Goal: Task Accomplishment & Management: Complete application form

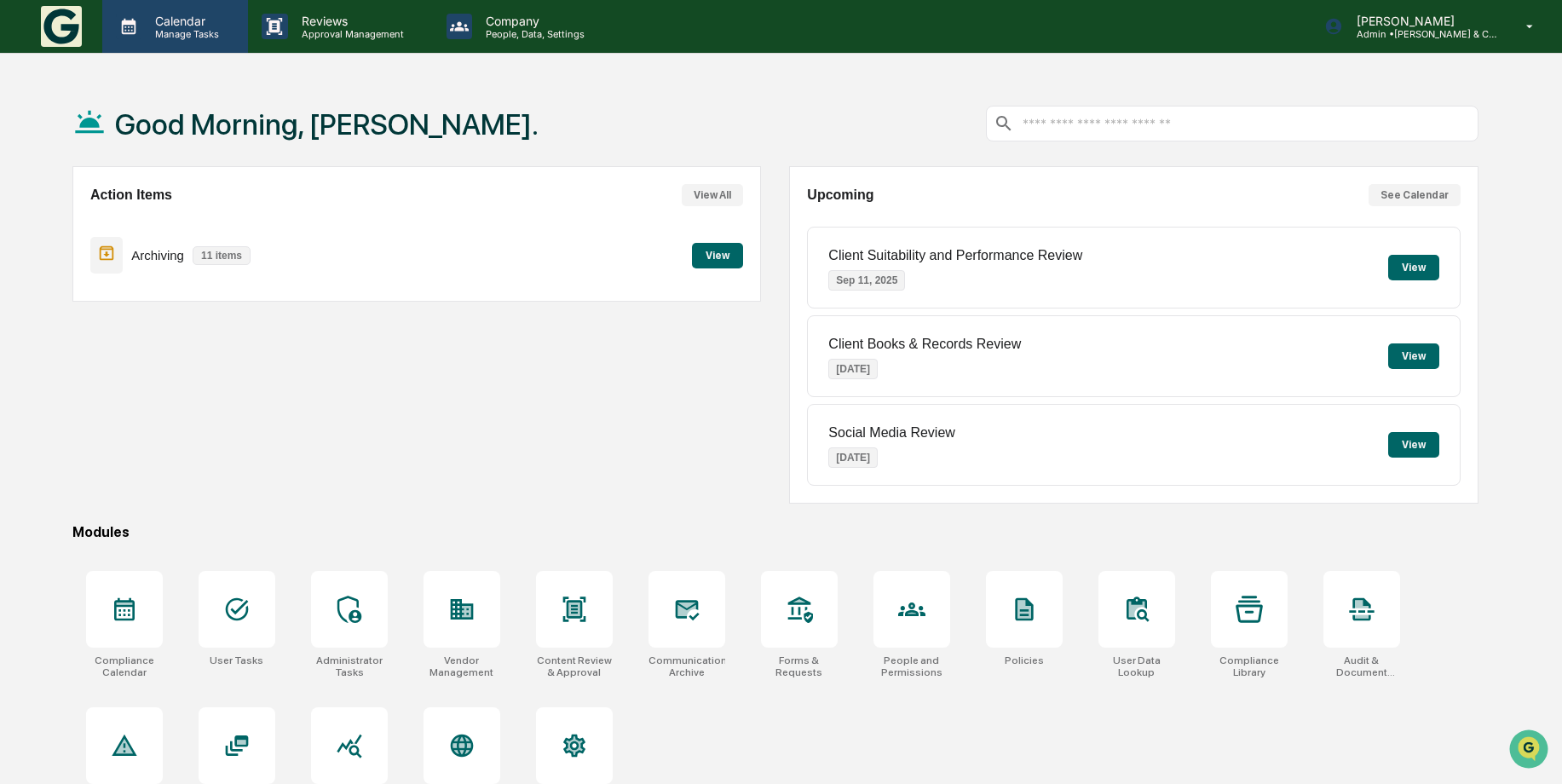
click at [170, 28] on p "Manage Tasks" at bounding box center [184, 34] width 86 height 12
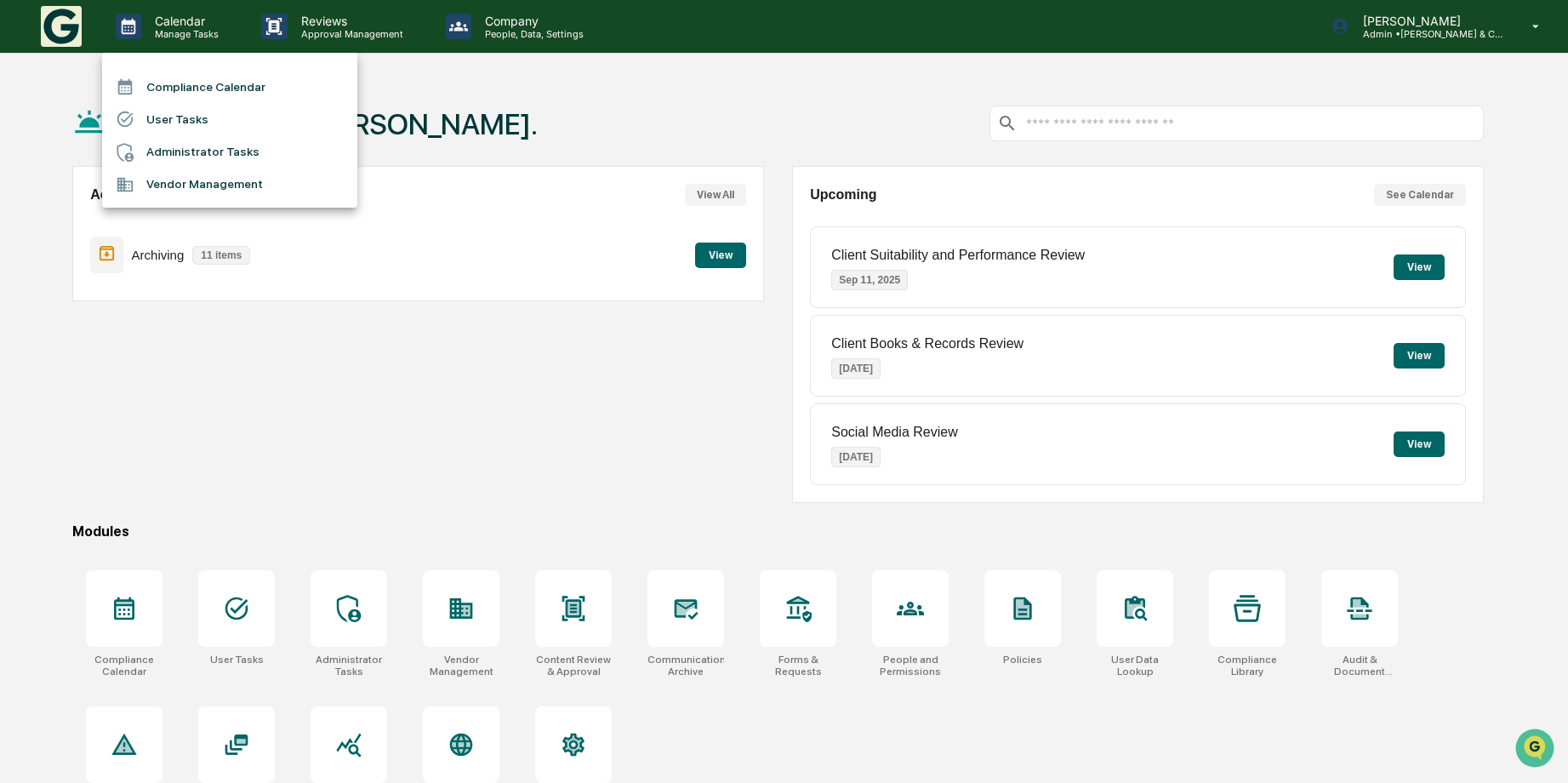
click at [209, 93] on li "Compliance Calendar" at bounding box center [230, 87] width 255 height 33
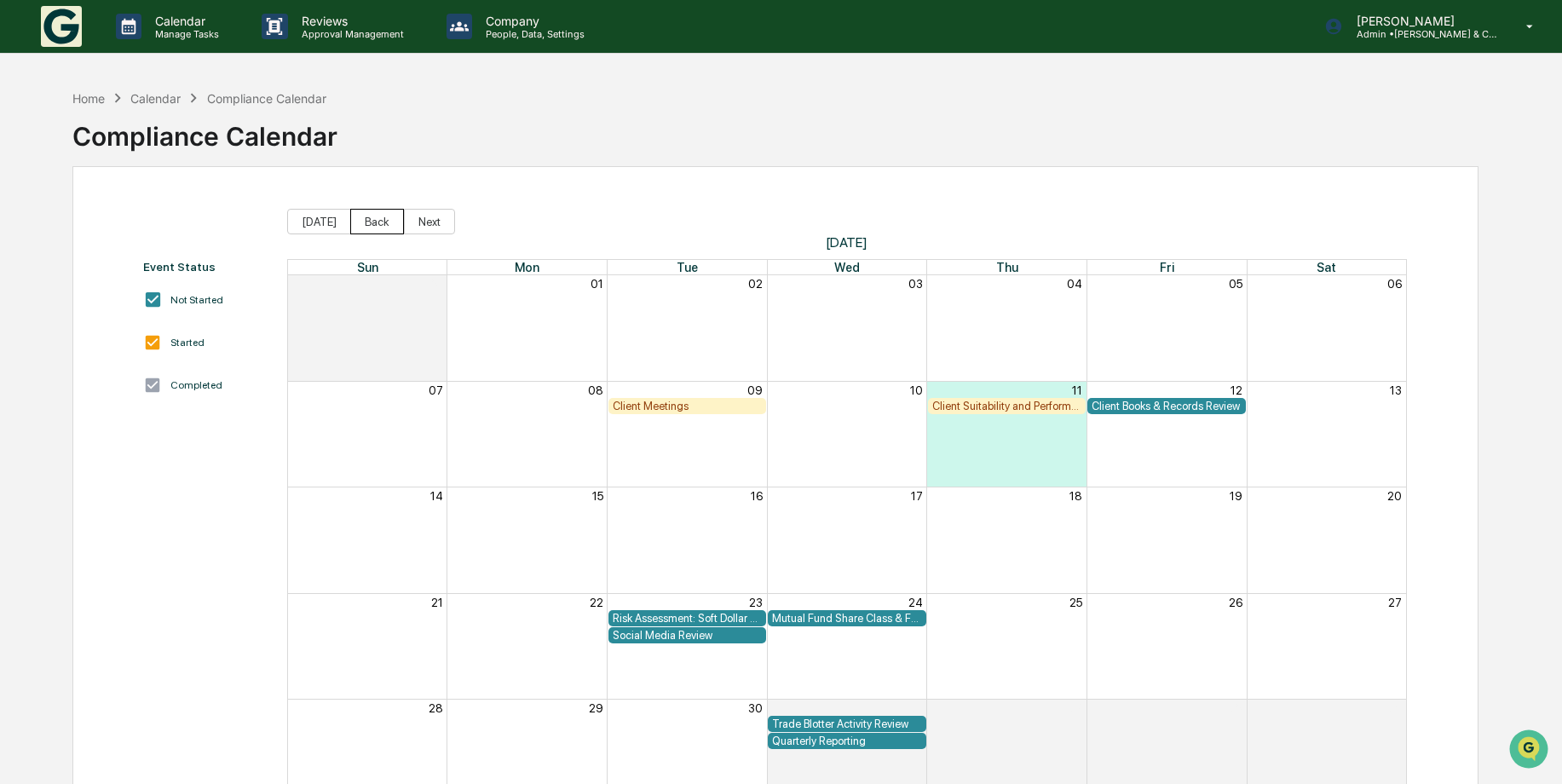
click at [389, 223] on button "Back" at bounding box center [376, 221] width 53 height 25
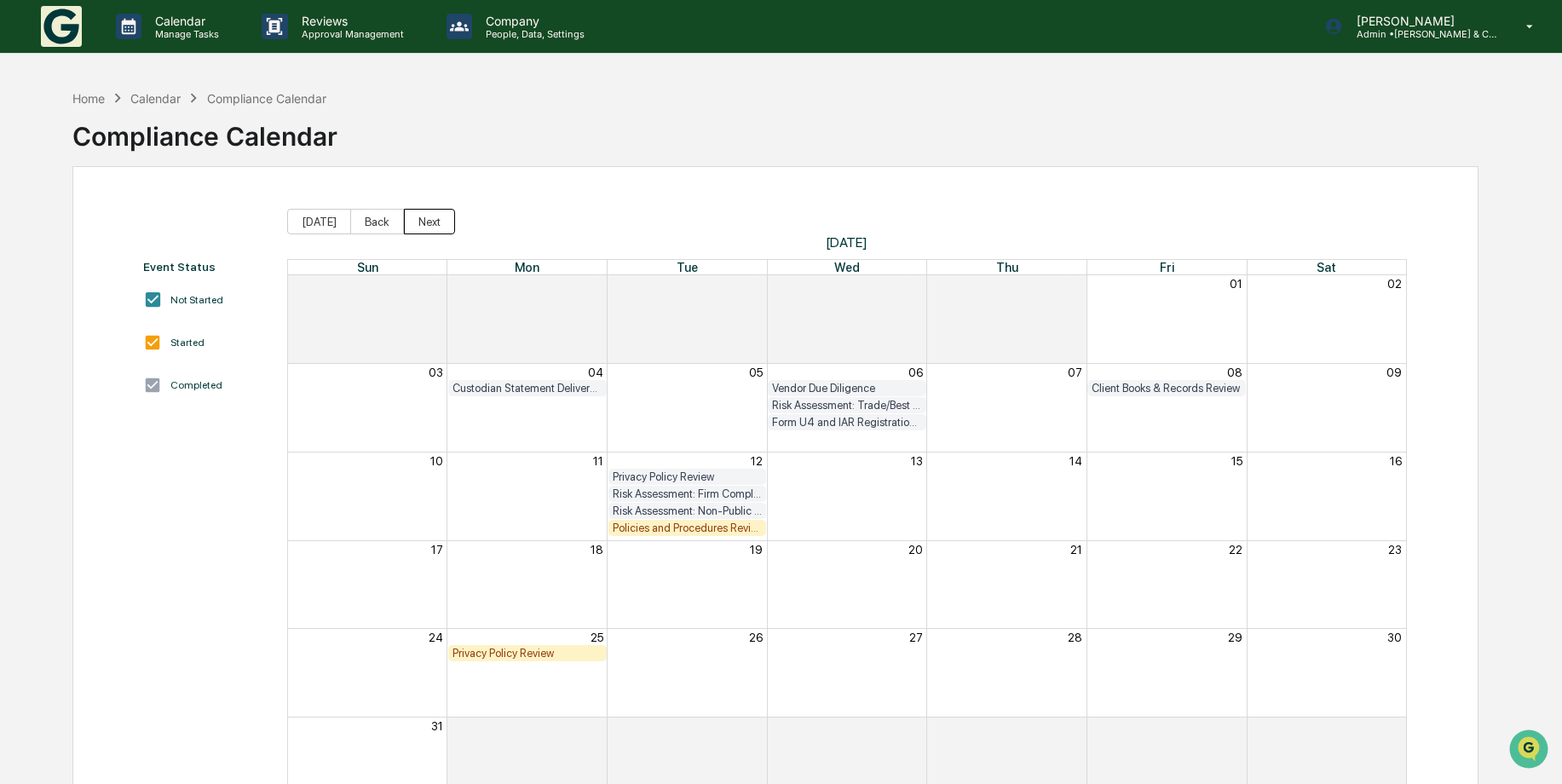
click at [412, 218] on button "Next" at bounding box center [430, 221] width 51 height 25
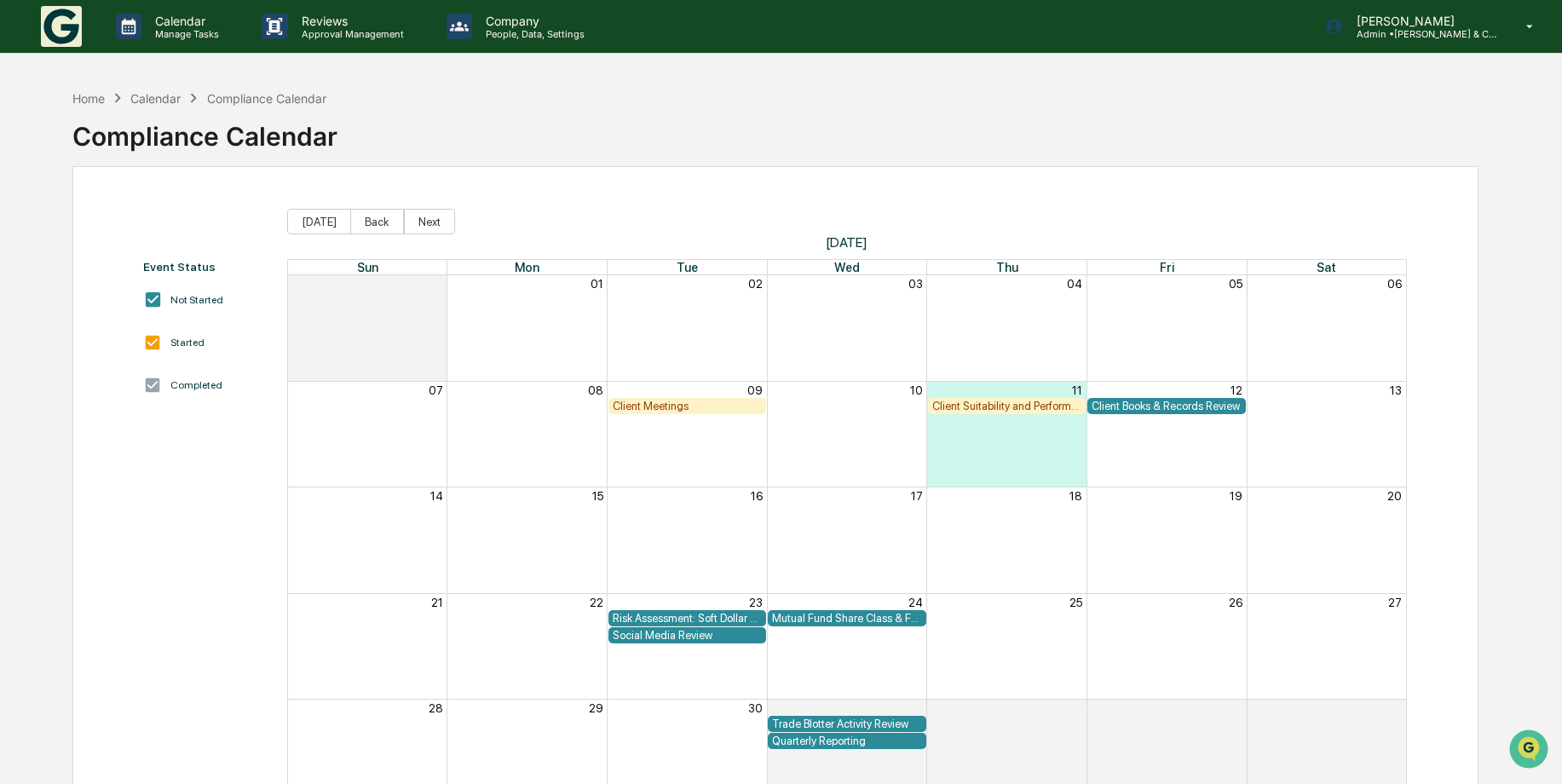
click at [635, 408] on div "Client Meetings" at bounding box center [687, 406] width 150 height 13
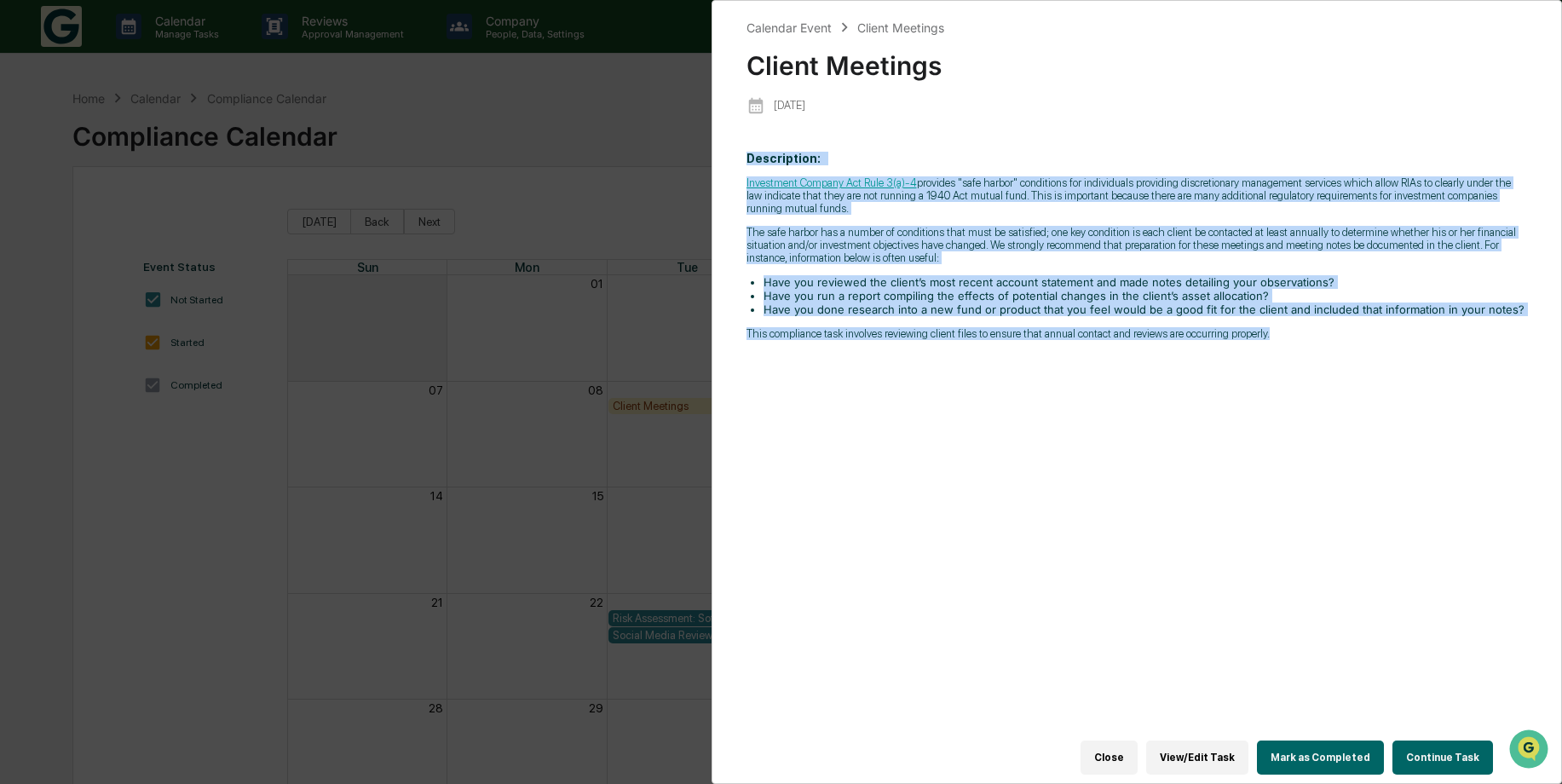
drag, startPoint x: 748, startPoint y: 155, endPoint x: 1275, endPoint y: 339, distance: 558.2
click at [1275, 339] on p "Description: Investment Company Act Rule 3(a)-4 provides "safe harbor" conditio…" at bounding box center [1138, 246] width 781 height 189
drag, startPoint x: 1275, startPoint y: 339, endPoint x: 1199, endPoint y: 185, distance: 171.7
copy p "Loremipsumd: Sitametcon Adipisc Eli Sedd 7(e)-7 temporin "utla etdolo" magnaali…"
drag, startPoint x: 1226, startPoint y: 742, endPoint x: 1201, endPoint y: 737, distance: 25.5
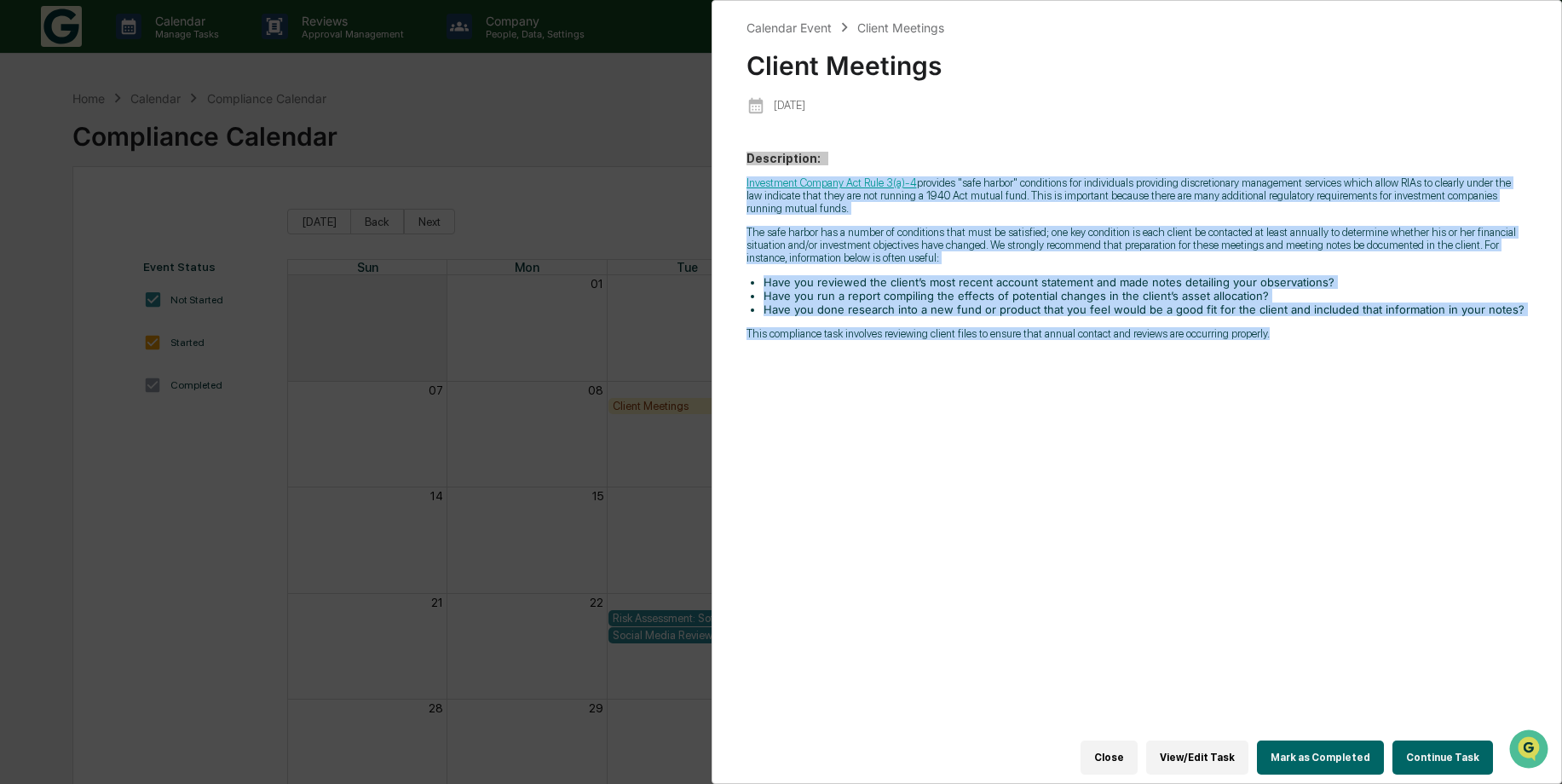
click at [1226, 741] on button "View/Edit Task" at bounding box center [1198, 758] width 102 height 34
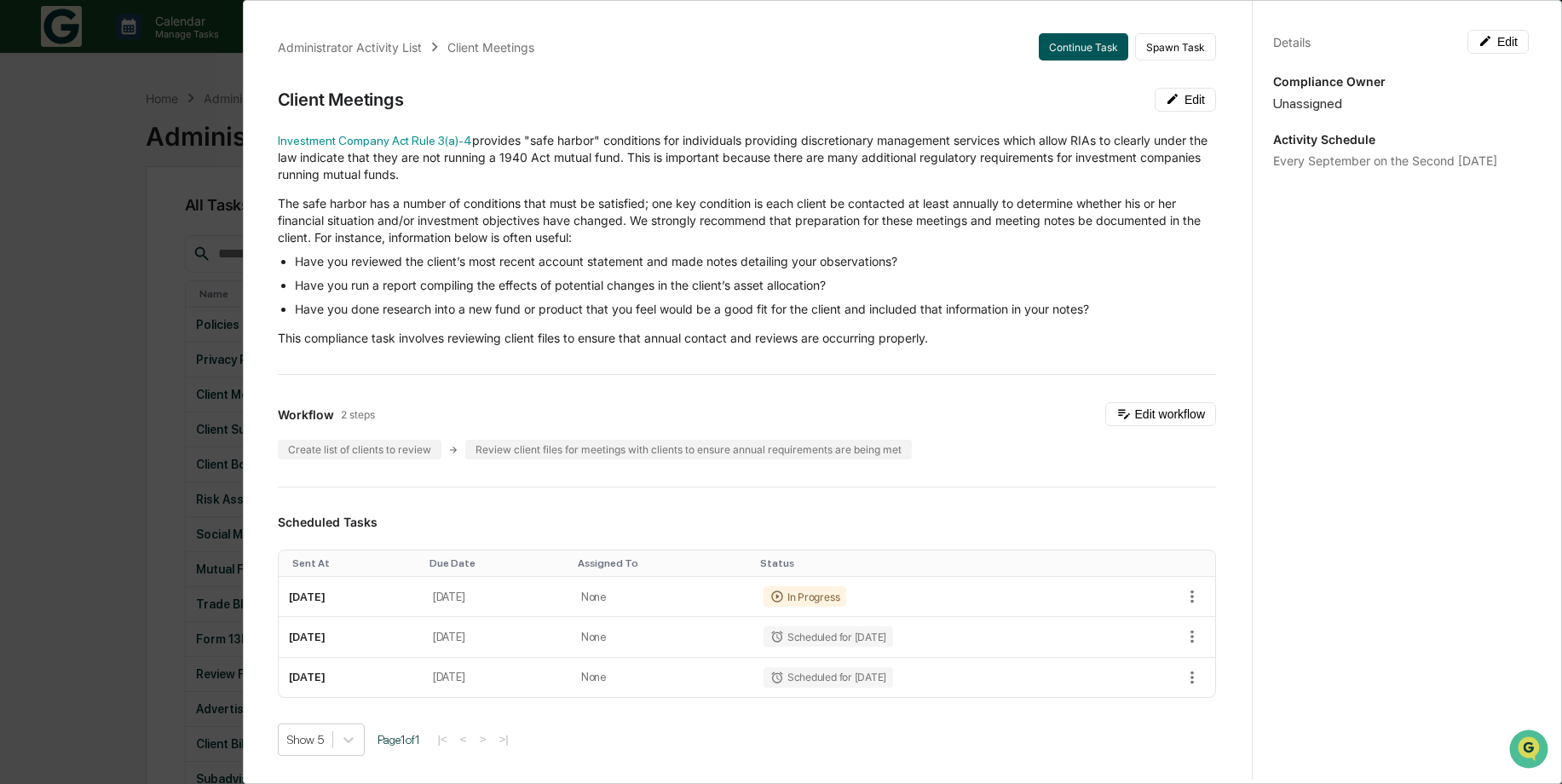
click at [1056, 52] on button "Continue Task" at bounding box center [1083, 47] width 90 height 27
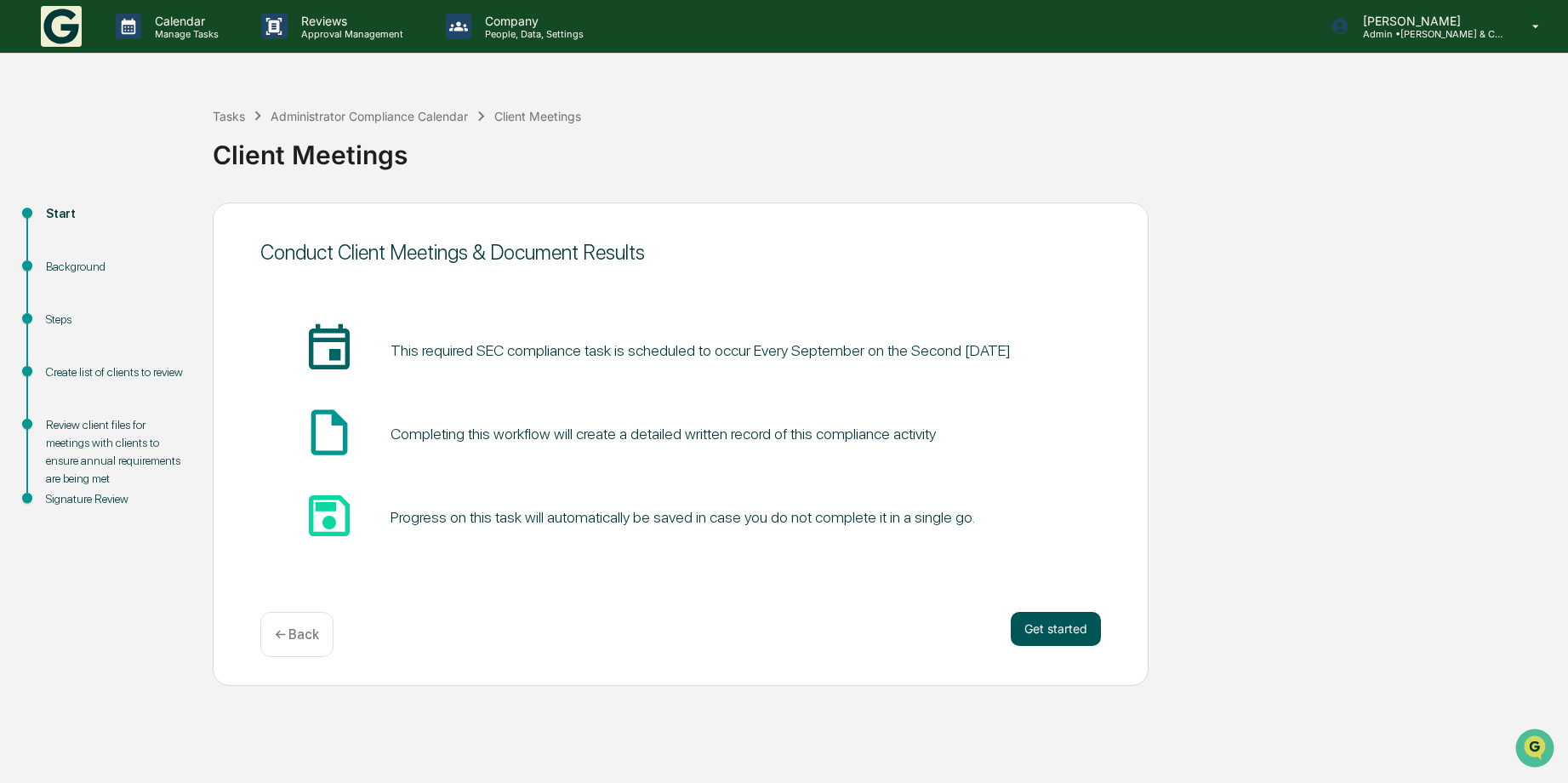
click at [1060, 636] on button "Get started" at bounding box center [1056, 629] width 90 height 34
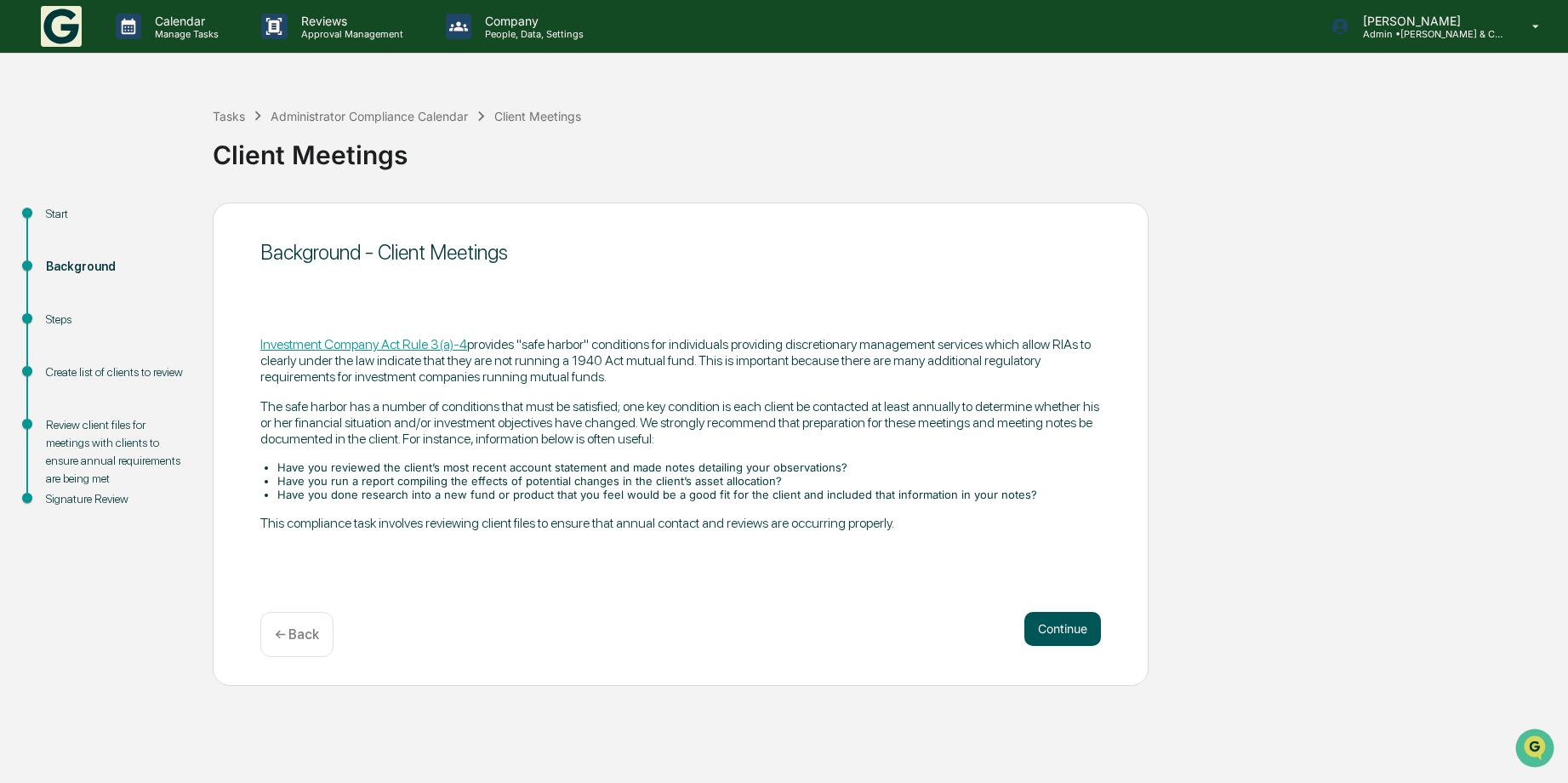
click at [1054, 623] on button "Continue" at bounding box center [1062, 629] width 77 height 34
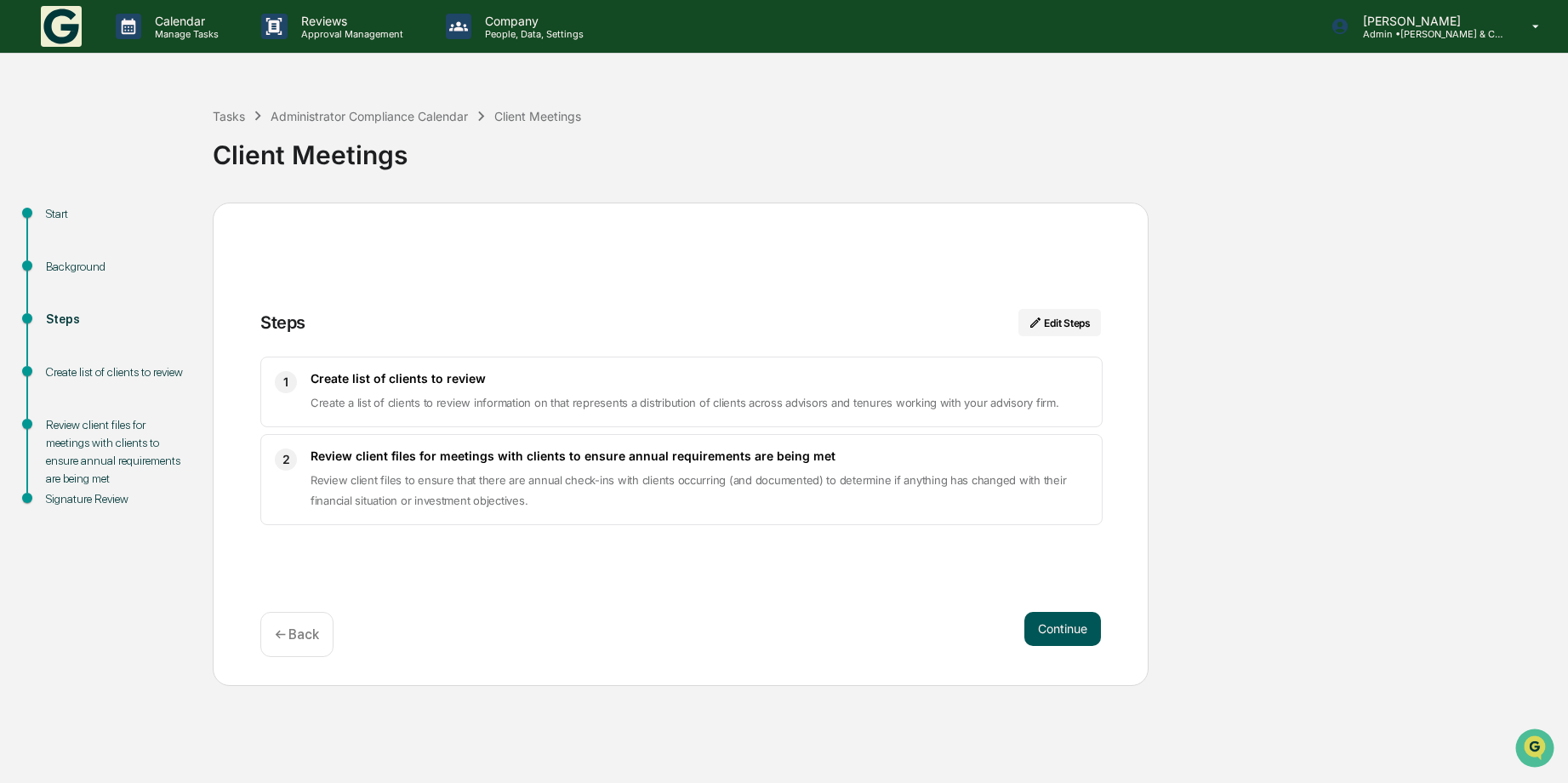
click at [1053, 623] on button "Continue" at bounding box center [1062, 629] width 77 height 34
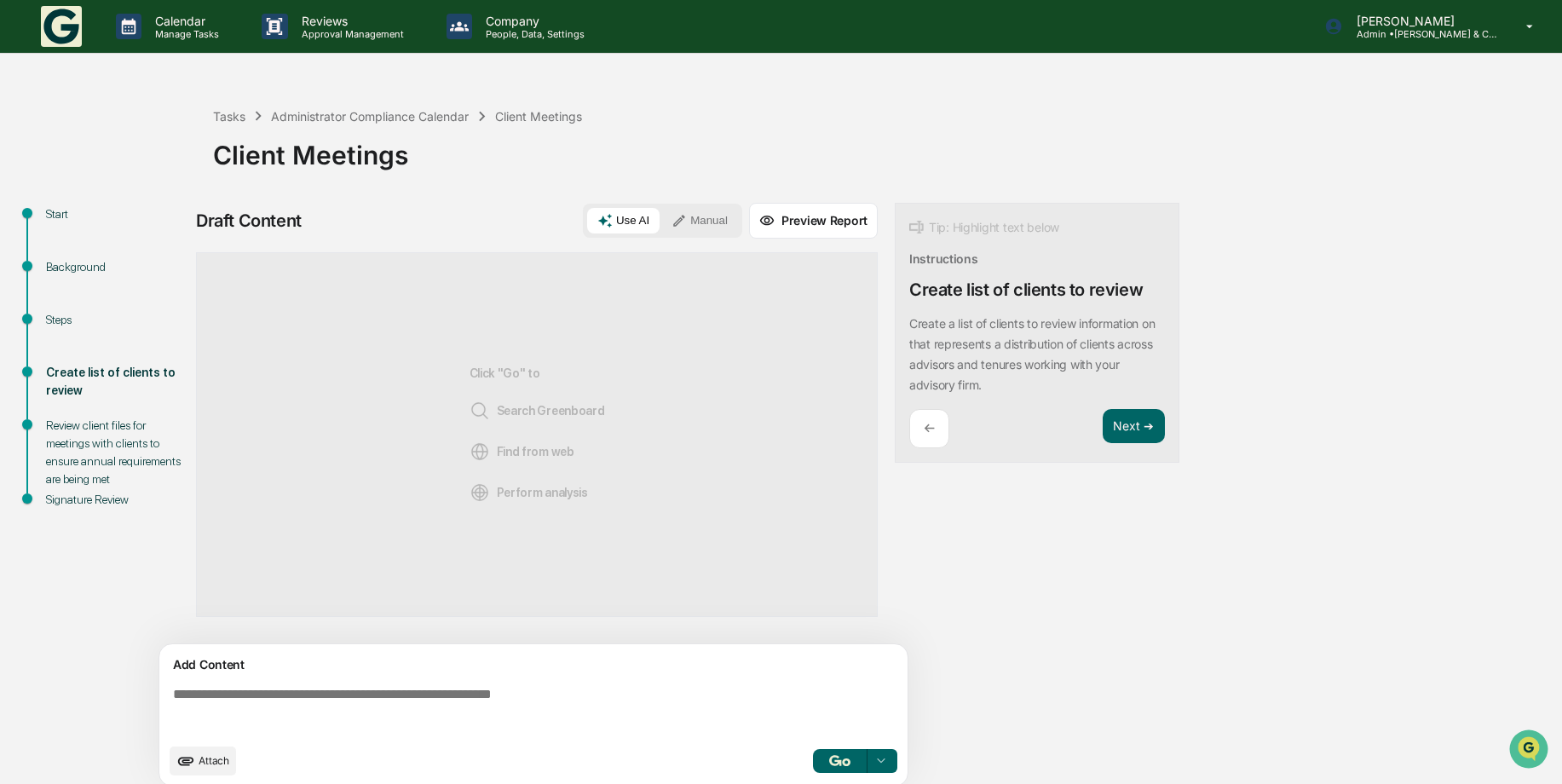
click at [684, 222] on icon at bounding box center [679, 220] width 15 height 15
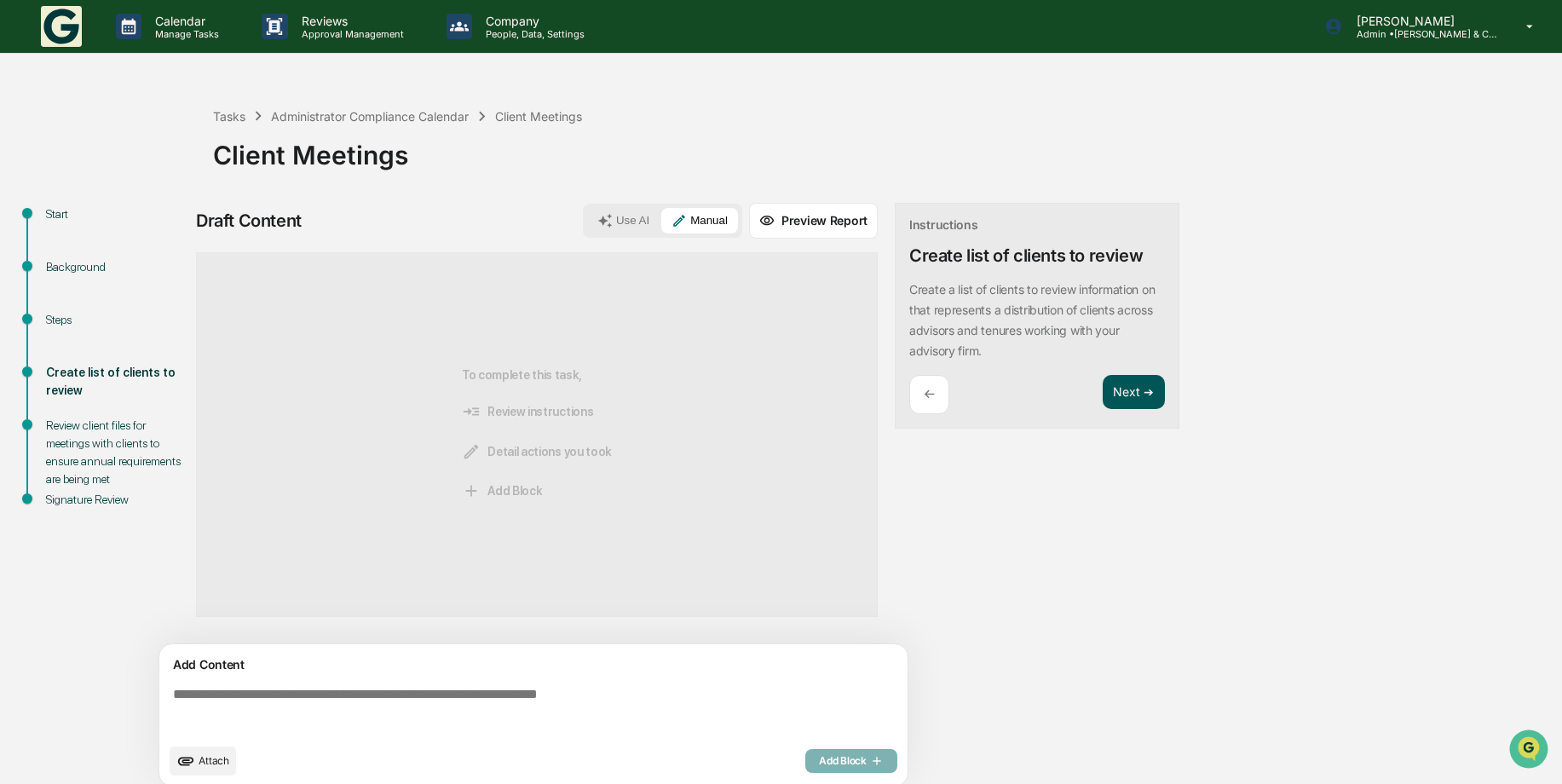
click at [1122, 398] on button "Next ➔" at bounding box center [1134, 392] width 63 height 35
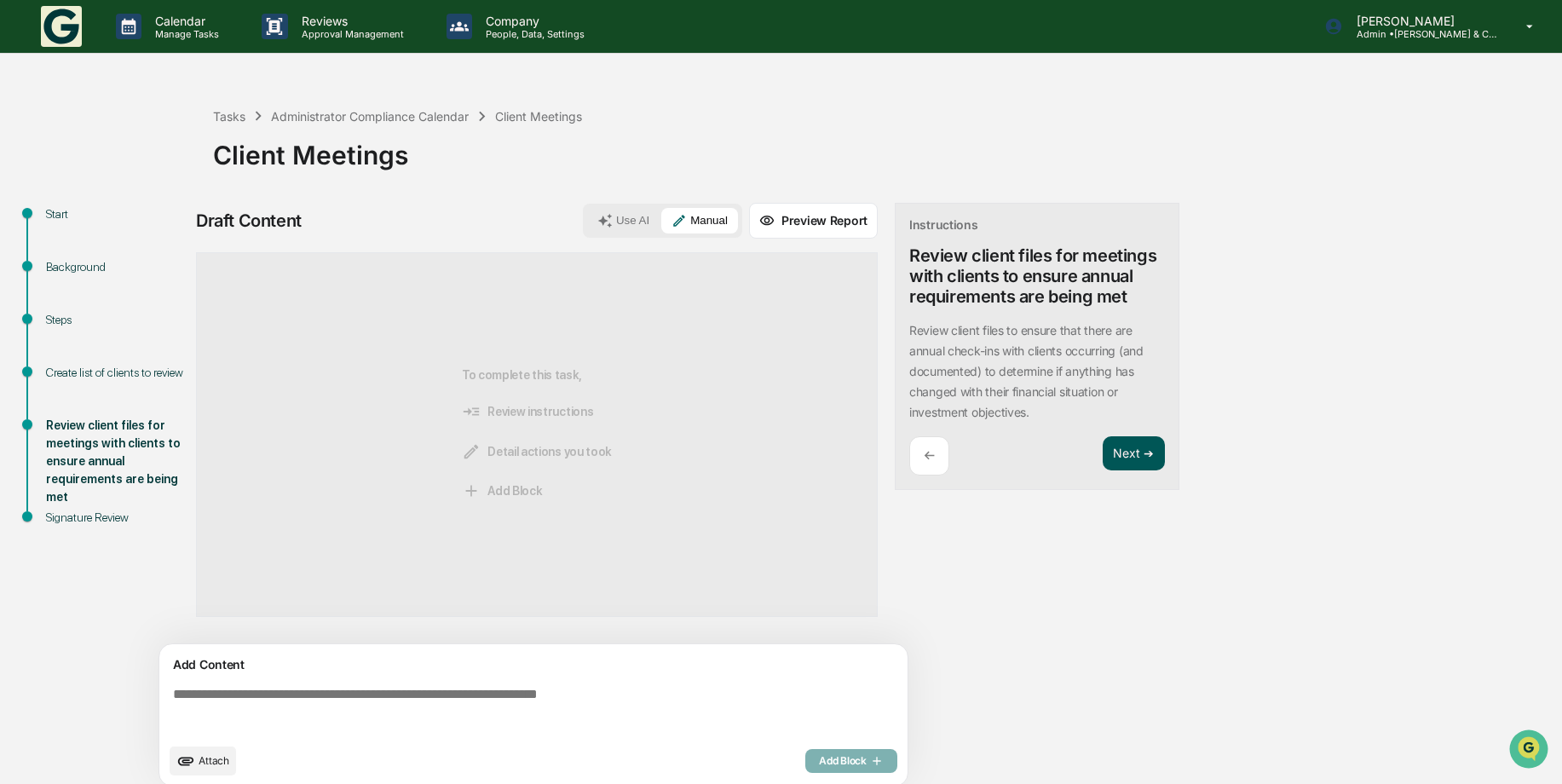
click at [1129, 452] on button "Next ➔" at bounding box center [1134, 453] width 63 height 35
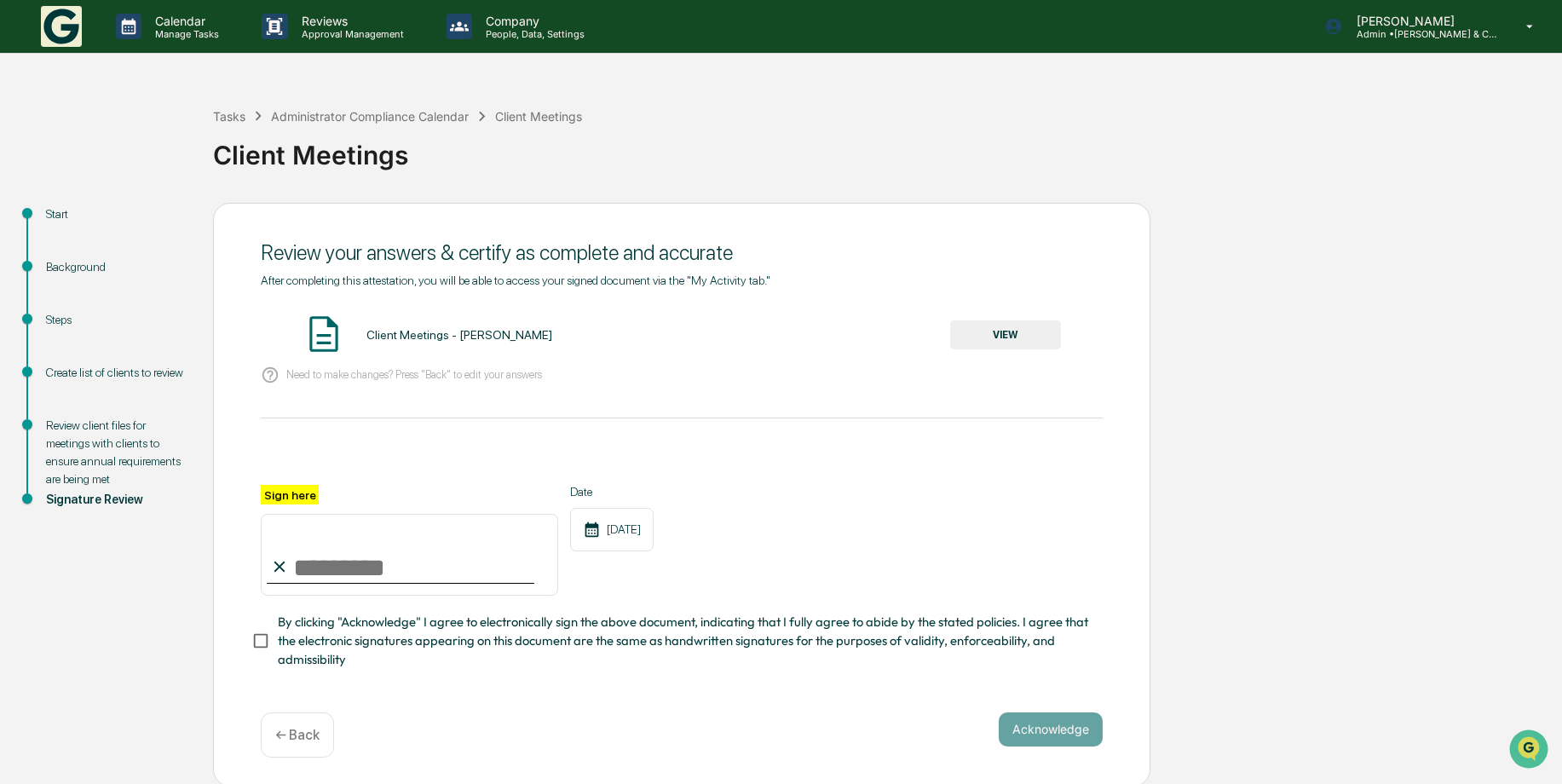
click at [971, 334] on button "VIEW" at bounding box center [1005, 335] width 111 height 29
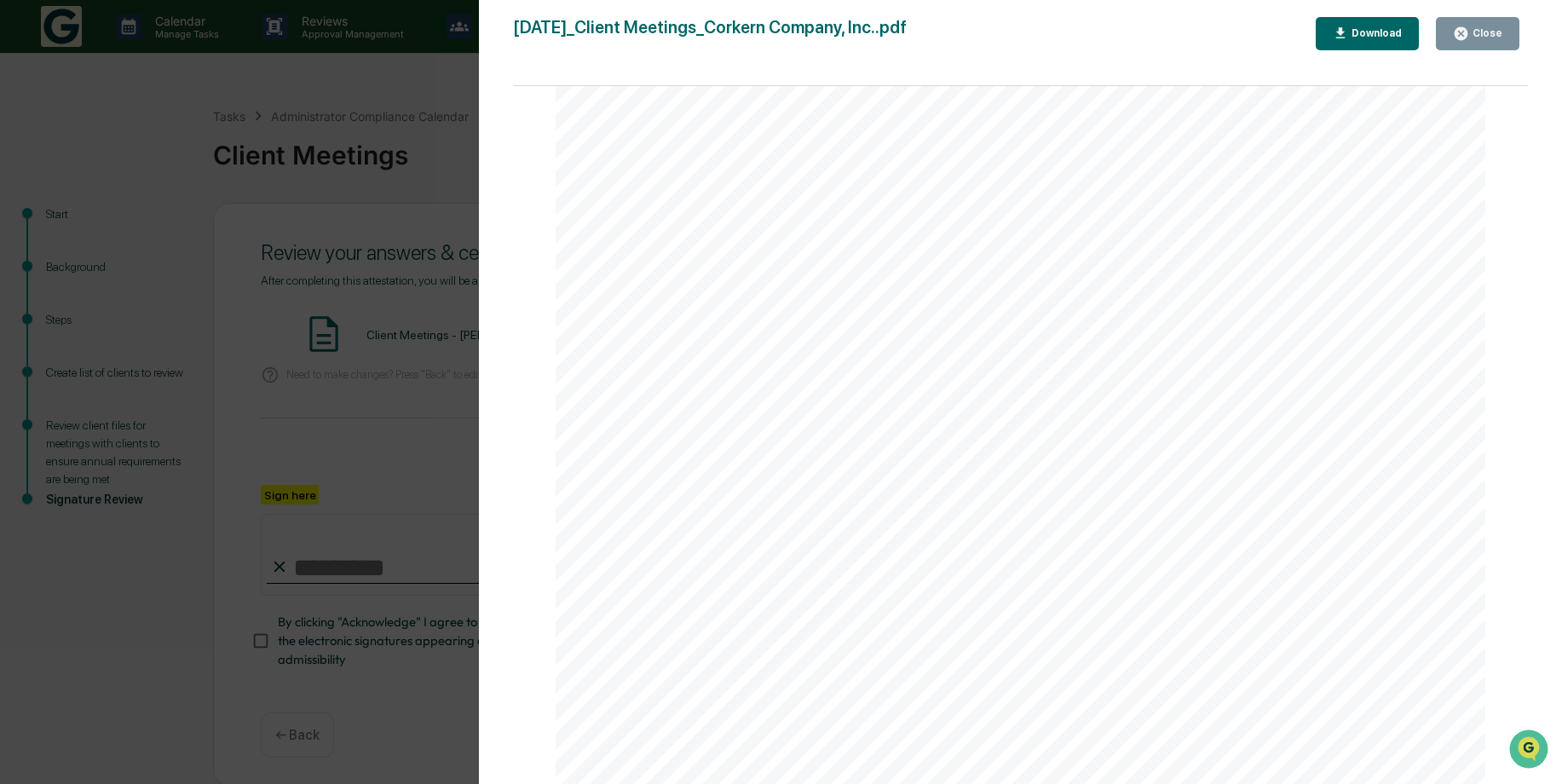
scroll to position [656, 0]
click at [1489, 39] on div "Close" at bounding box center [1486, 33] width 34 height 12
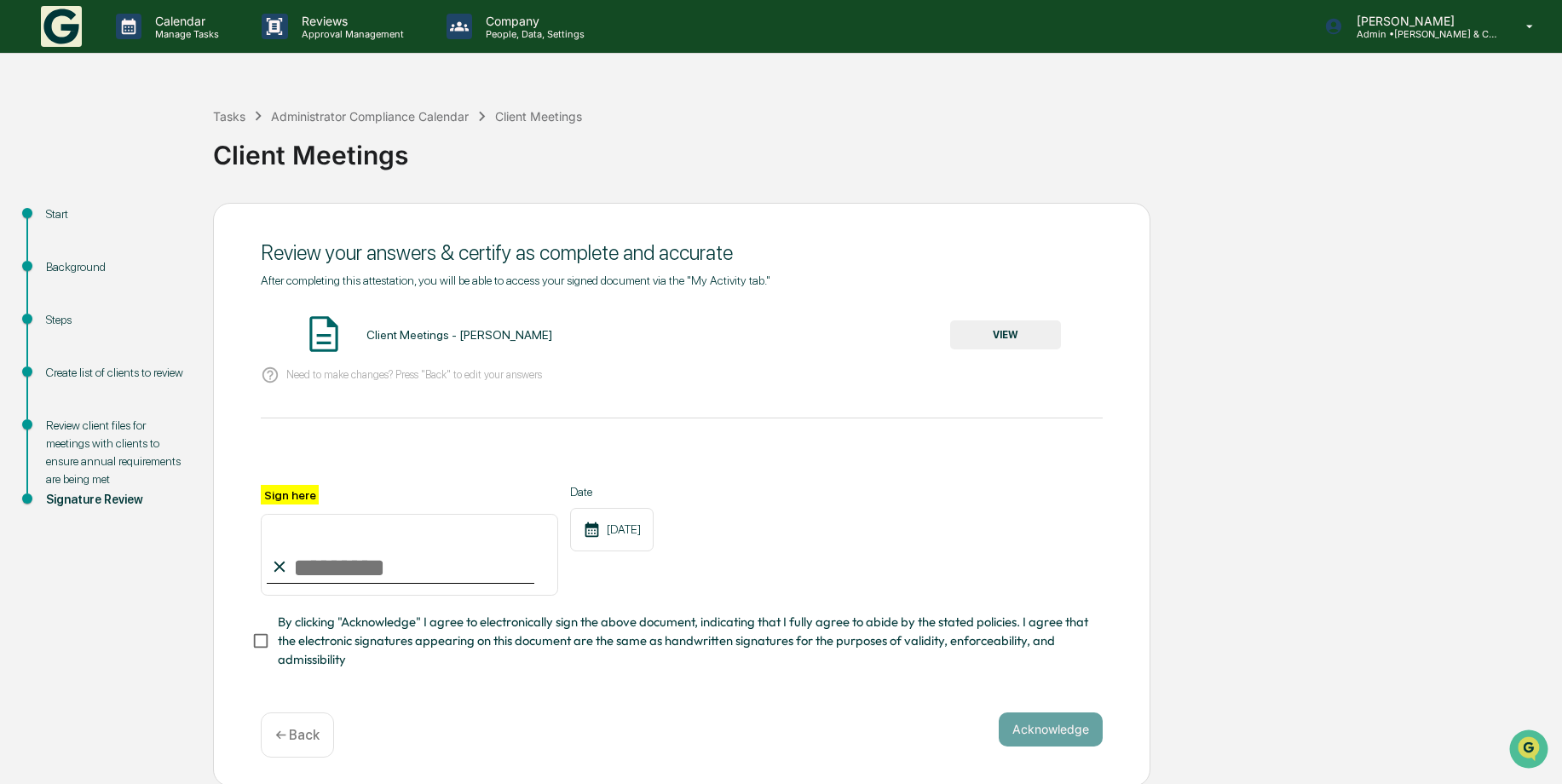
click at [308, 736] on p "← Back" at bounding box center [297, 735] width 44 height 16
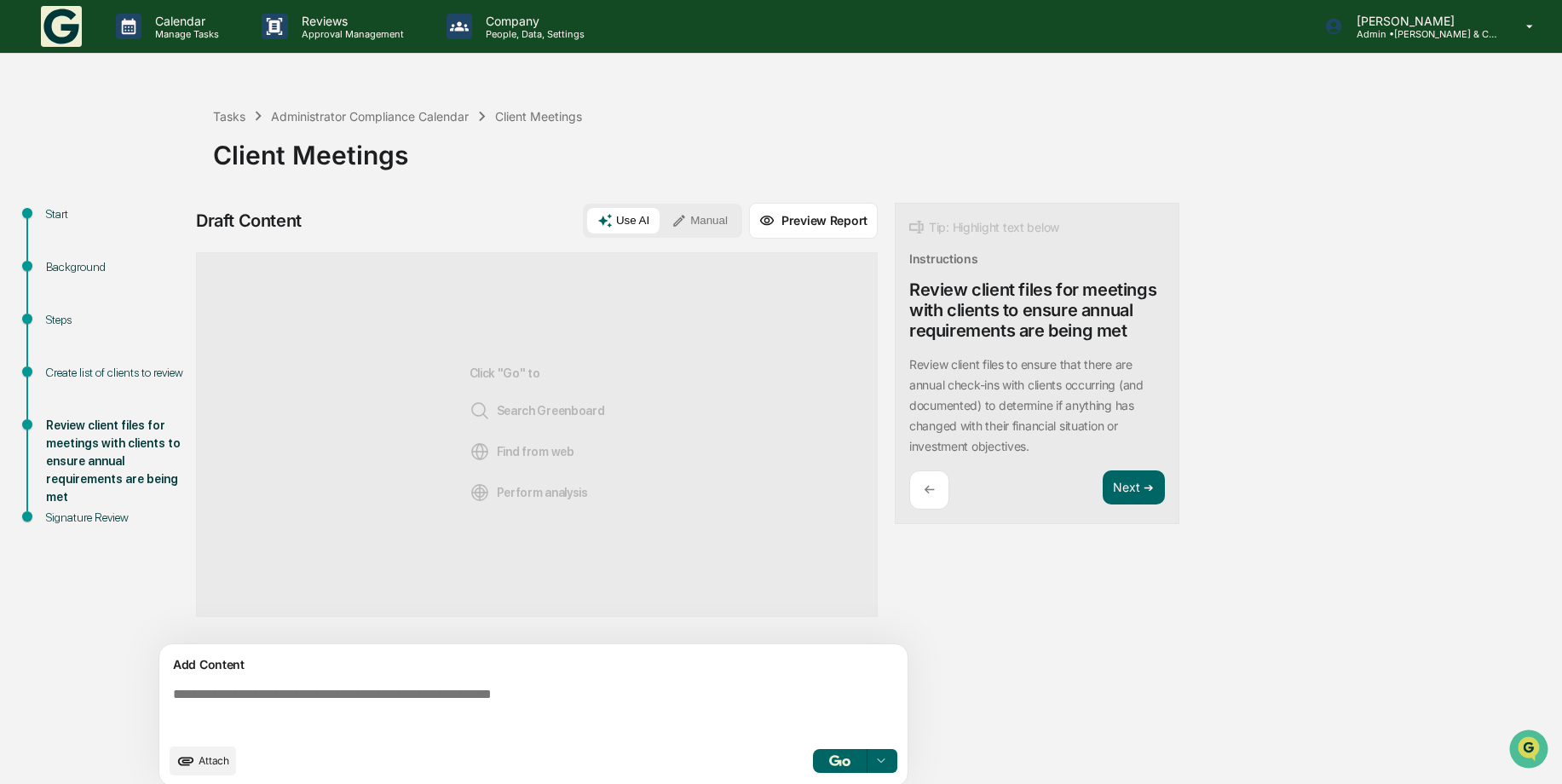
click at [712, 220] on button "Manual" at bounding box center [700, 220] width 77 height 25
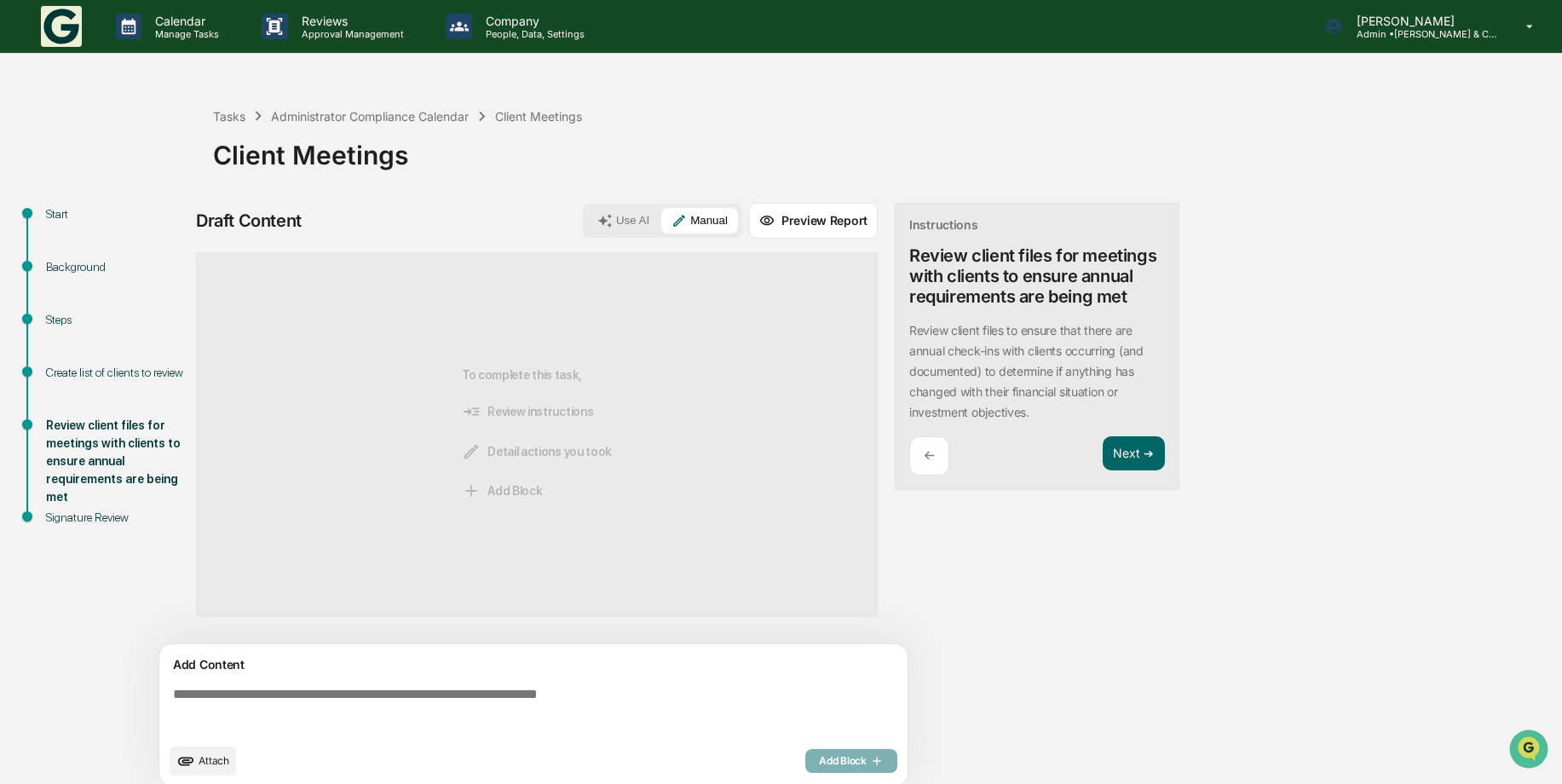
click at [342, 702] on textarea at bounding box center [537, 711] width 742 height 62
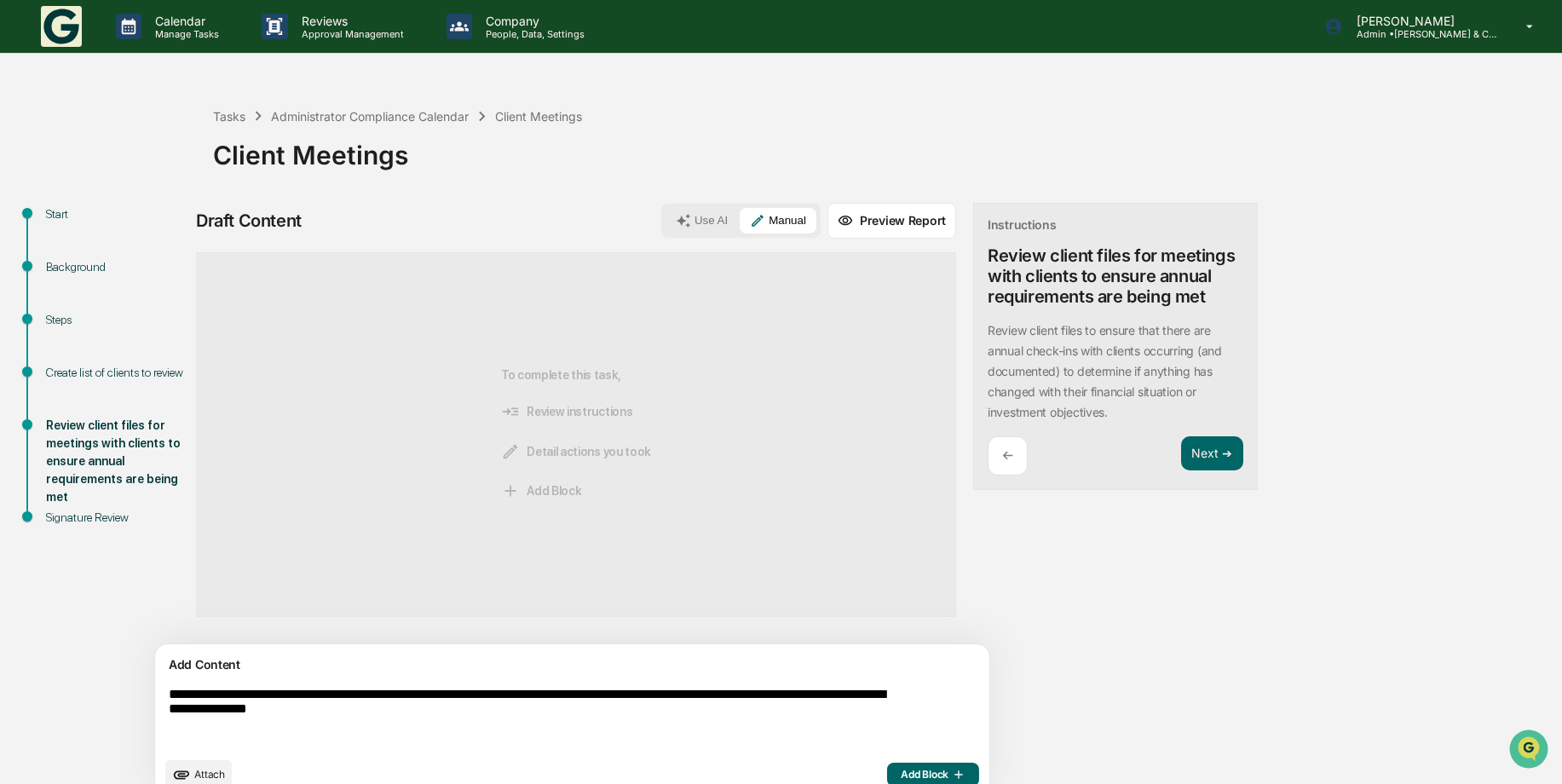
type textarea "**********"
click at [901, 776] on span "Add Block" at bounding box center [933, 774] width 64 height 14
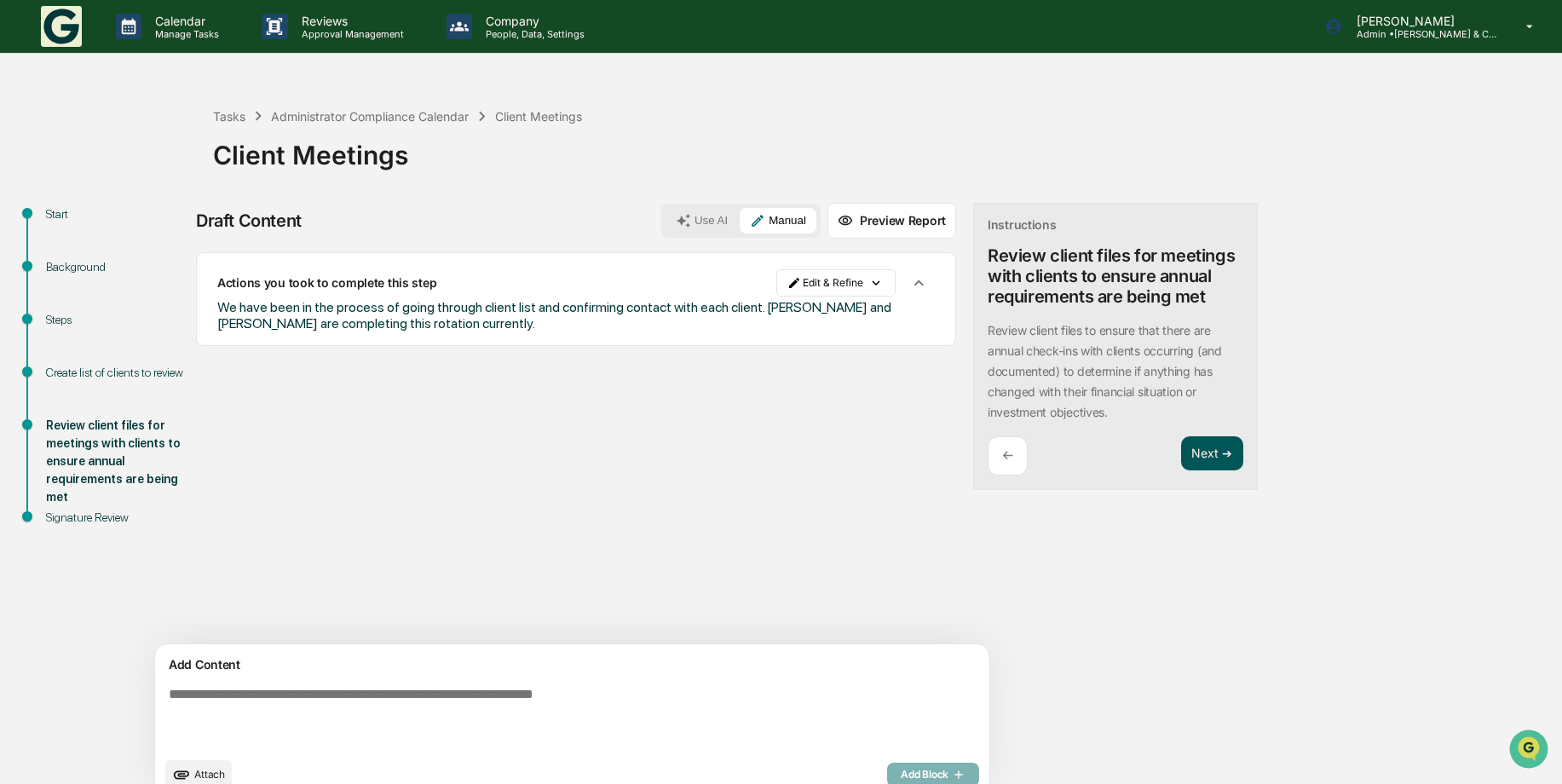
click at [1181, 456] on button "Next ➔" at bounding box center [1212, 453] width 63 height 35
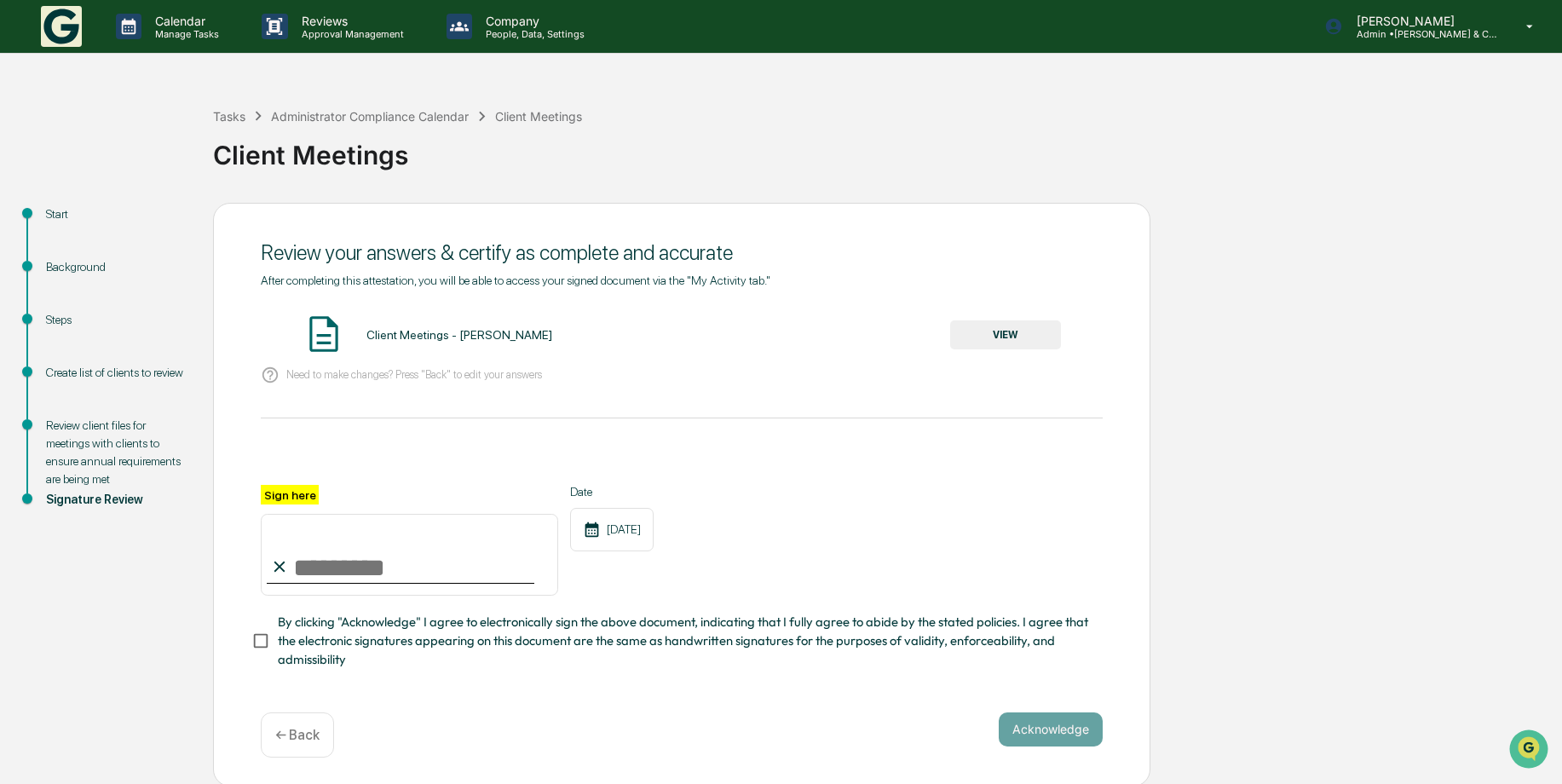
click at [324, 503] on div "Sign here" at bounding box center [410, 540] width 297 height 111
click at [333, 563] on input "Sign here" at bounding box center [410, 555] width 297 height 82
type input "**********"
click at [1025, 729] on button "Acknowledge" at bounding box center [1051, 730] width 104 height 34
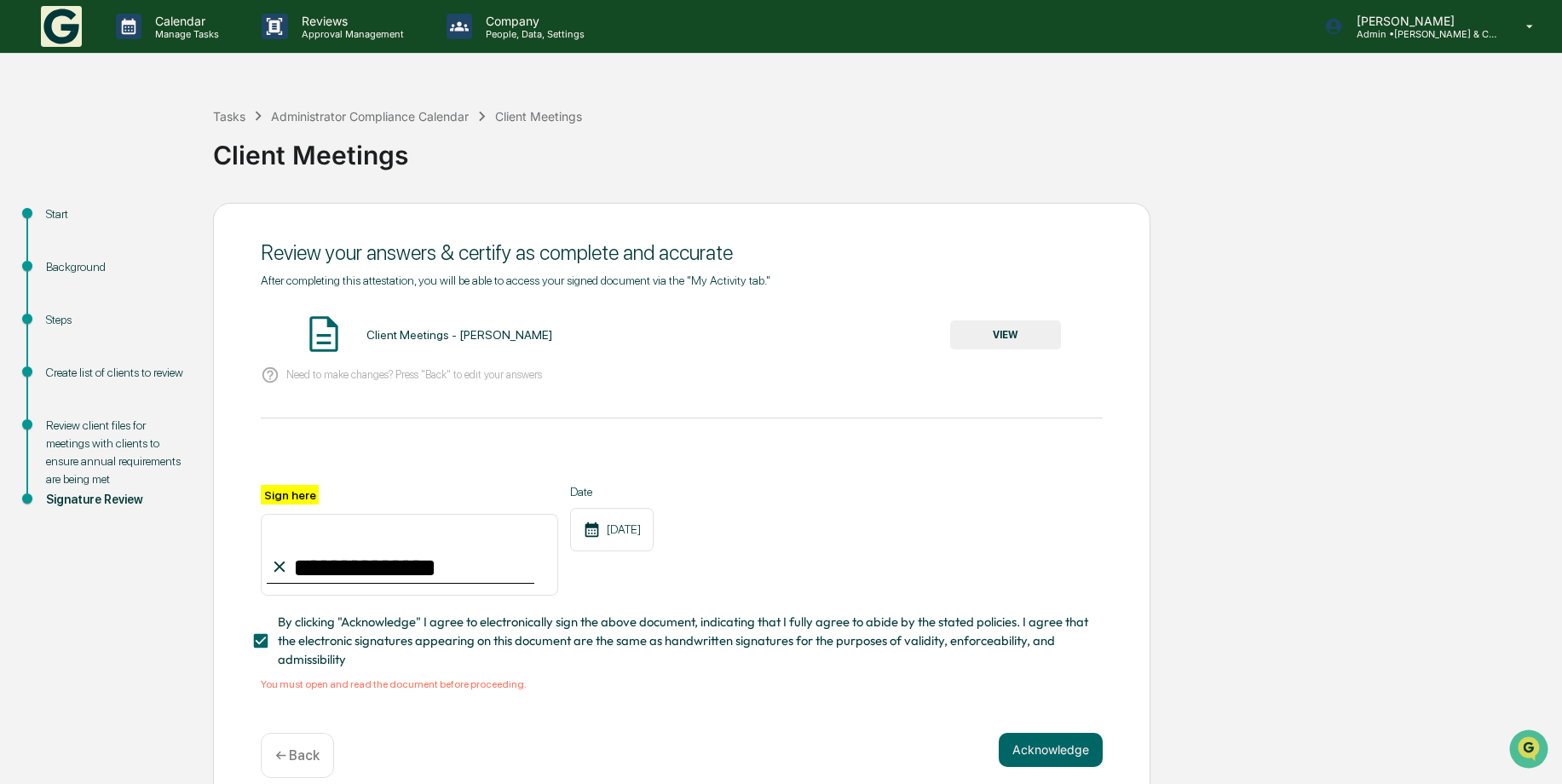
click at [990, 333] on button "VIEW" at bounding box center [1005, 335] width 111 height 29
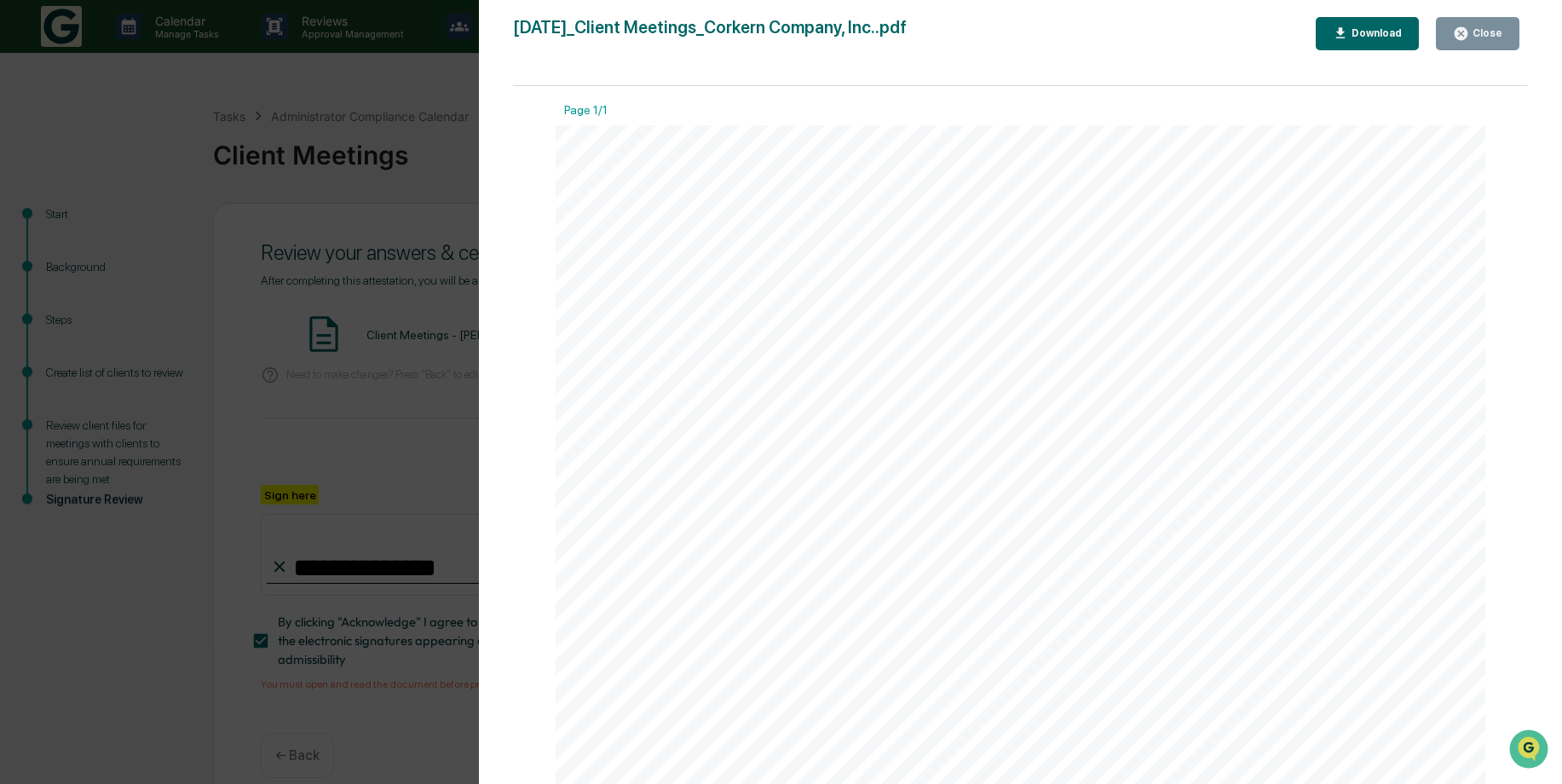
click at [1467, 28] on icon "button" at bounding box center [1461, 34] width 13 height 13
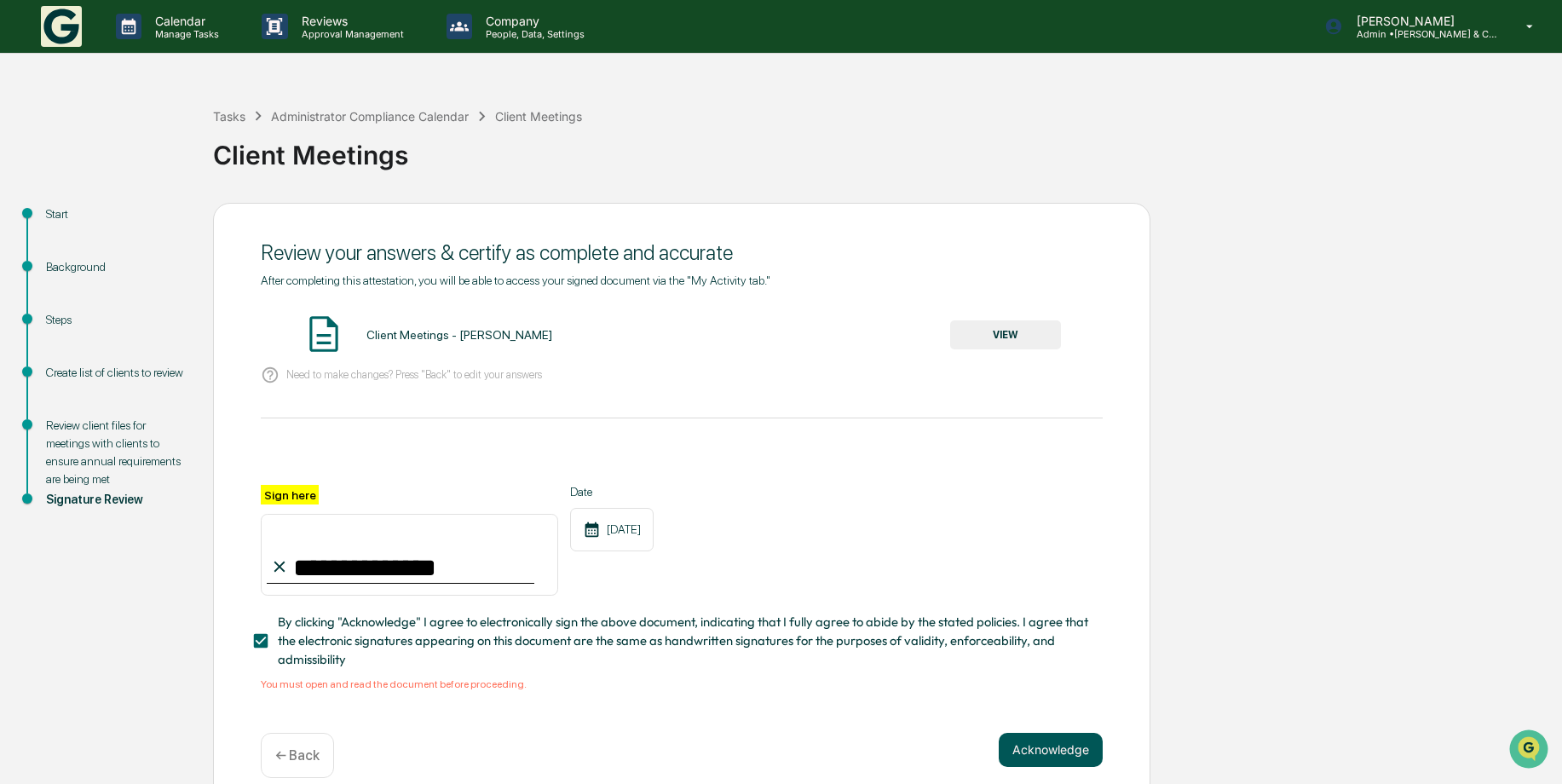
click at [1063, 748] on button "Acknowledge" at bounding box center [1051, 750] width 104 height 34
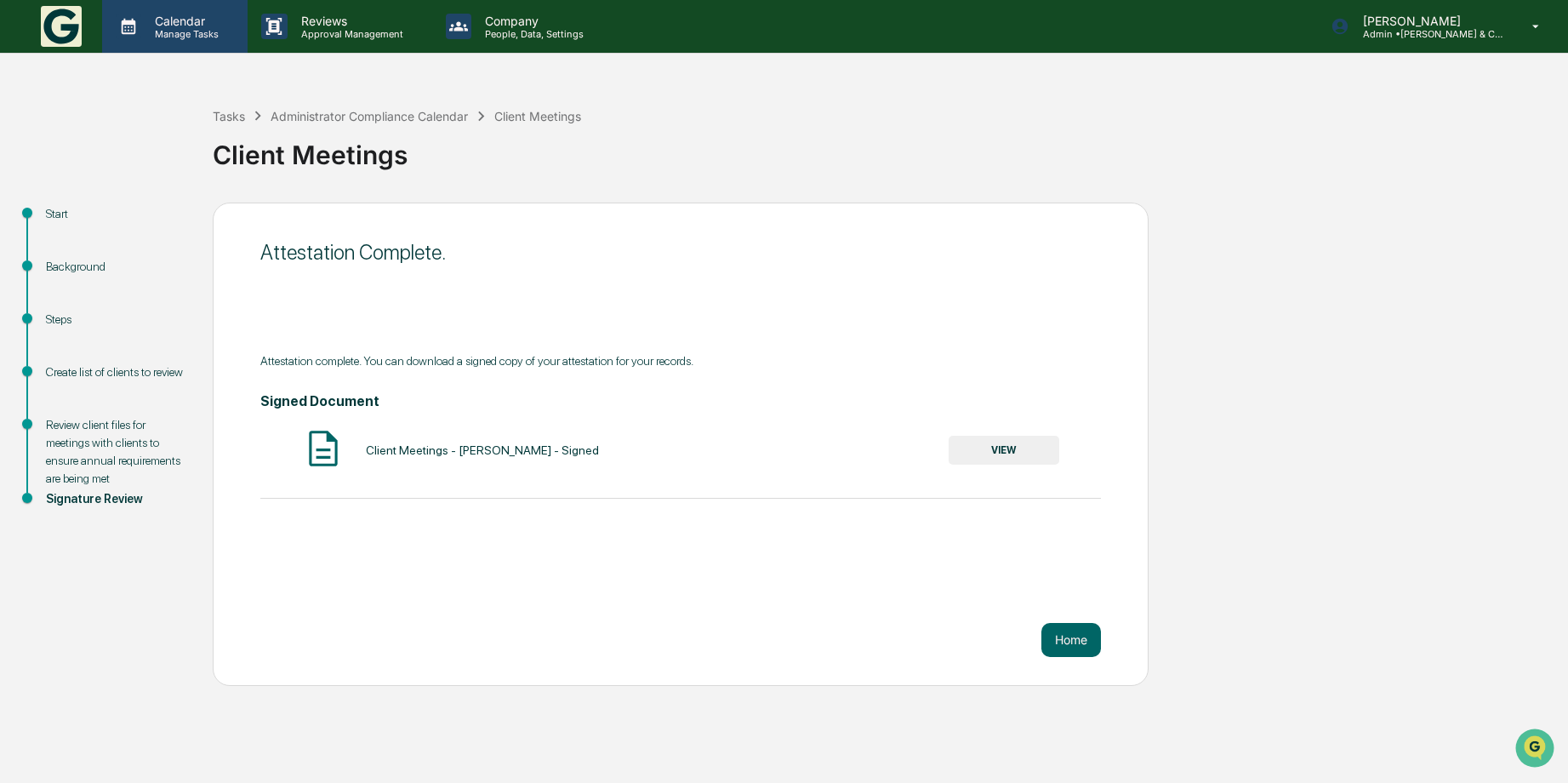
click at [177, 39] on p "Manage Tasks" at bounding box center [184, 33] width 86 height 12
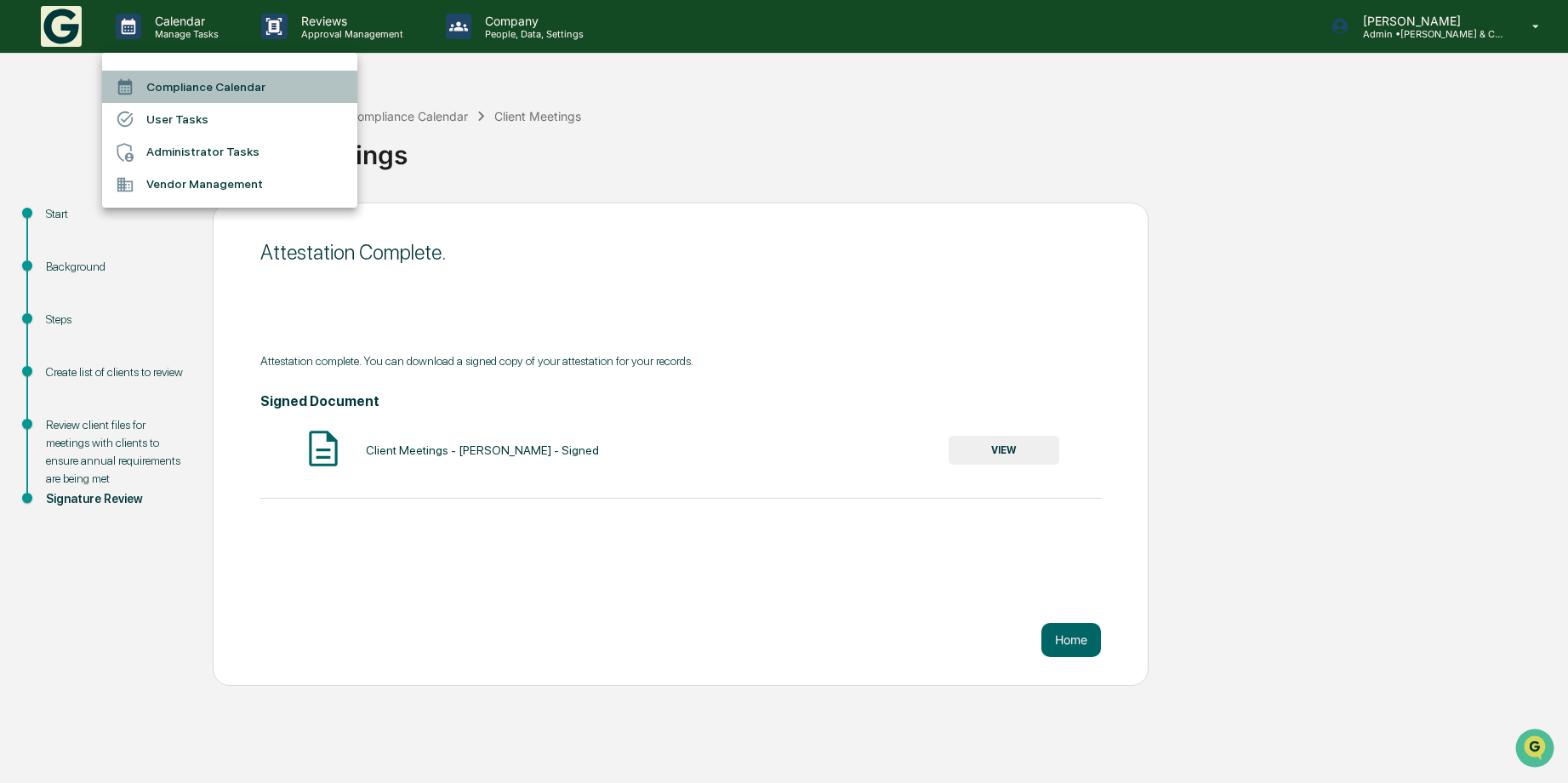
click at [213, 81] on li "Compliance Calendar" at bounding box center [230, 87] width 255 height 33
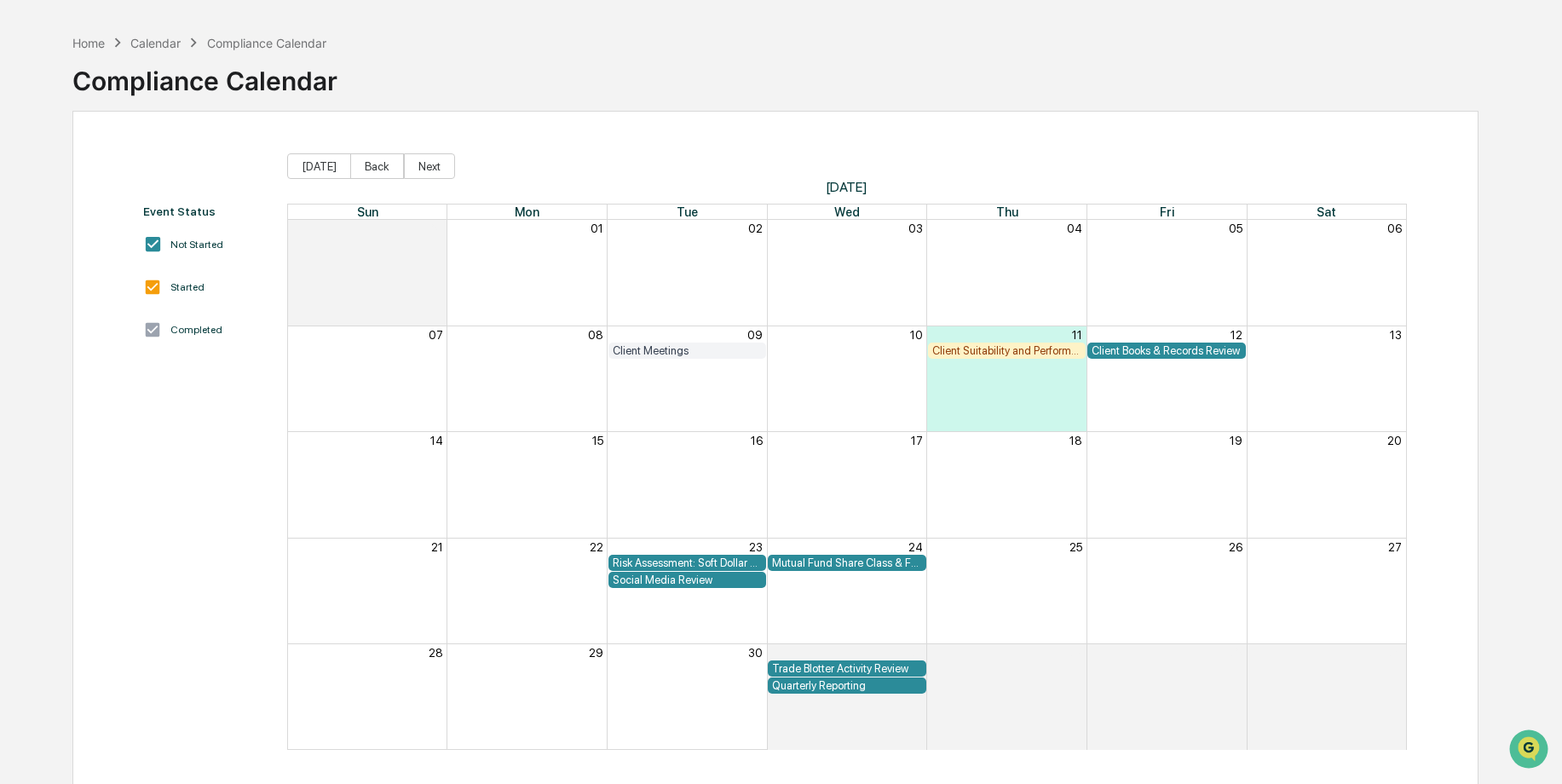
scroll to position [81, 0]
